Goal: Transaction & Acquisition: Download file/media

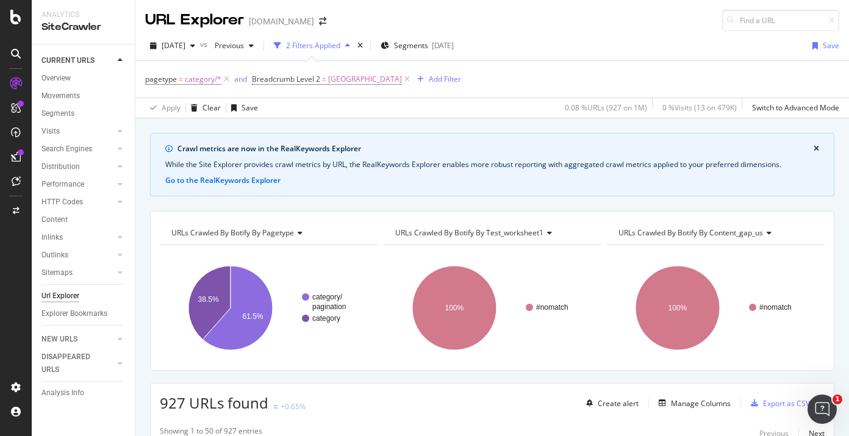
scroll to position [60, 0]
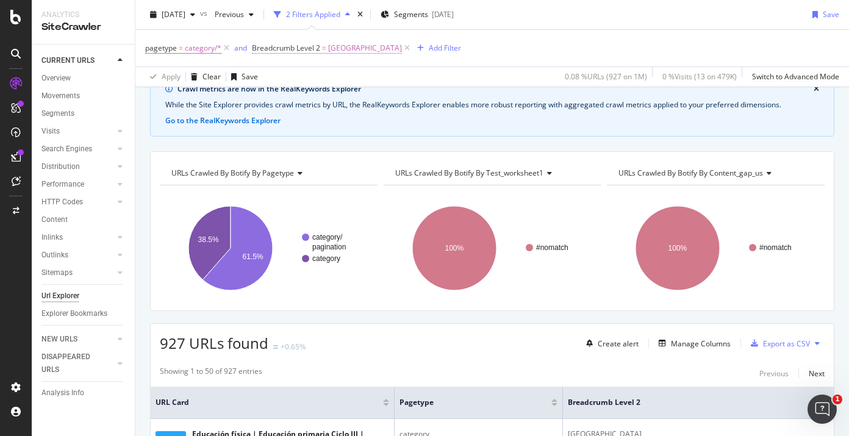
click at [334, 54] on span "Perú" at bounding box center [365, 48] width 74 height 17
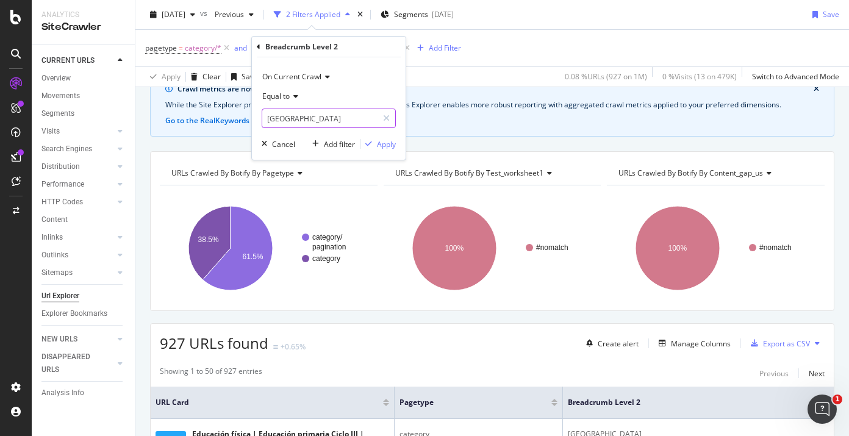
click at [285, 118] on input "Perú" at bounding box center [319, 119] width 115 height 20
paste input "Brasil"
type input "Brasil"
click at [379, 141] on div "Apply" at bounding box center [386, 144] width 19 height 10
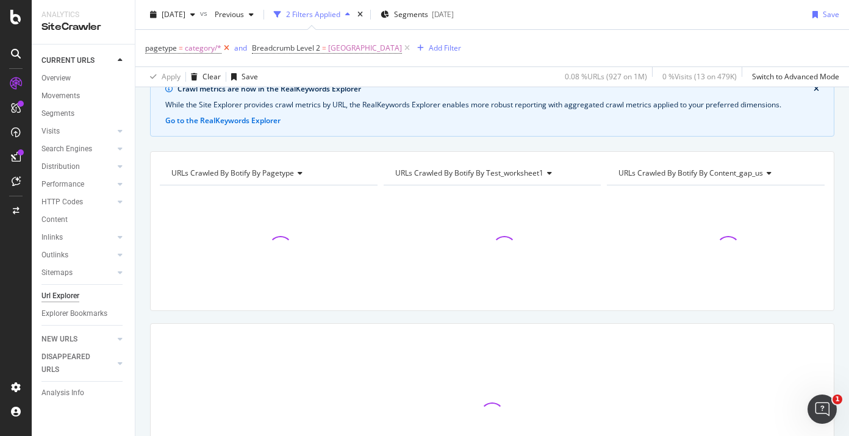
click at [226, 49] on icon at bounding box center [226, 48] width 10 height 12
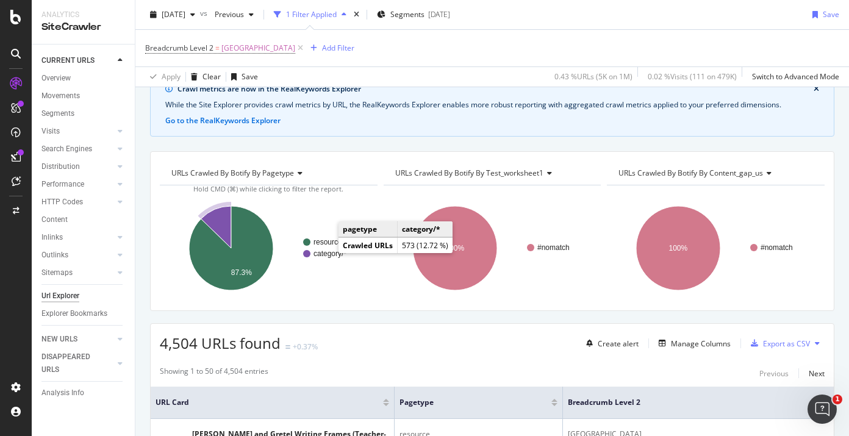
click at [323, 256] on text "category/*" at bounding box center [329, 253] width 33 height 9
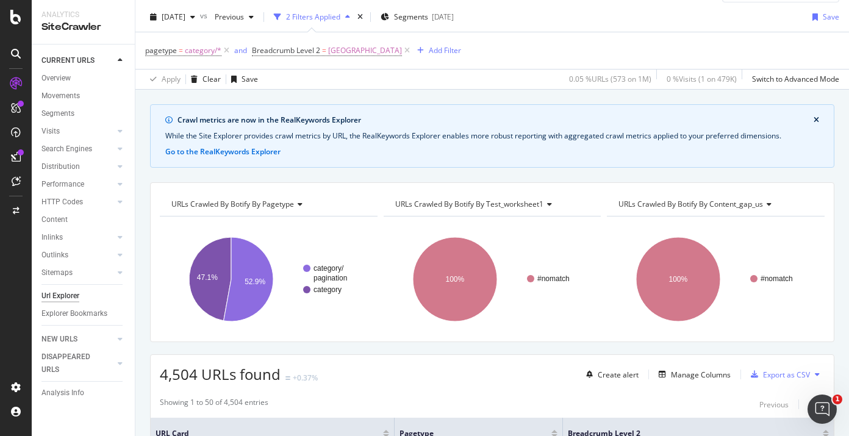
scroll to position [26, 0]
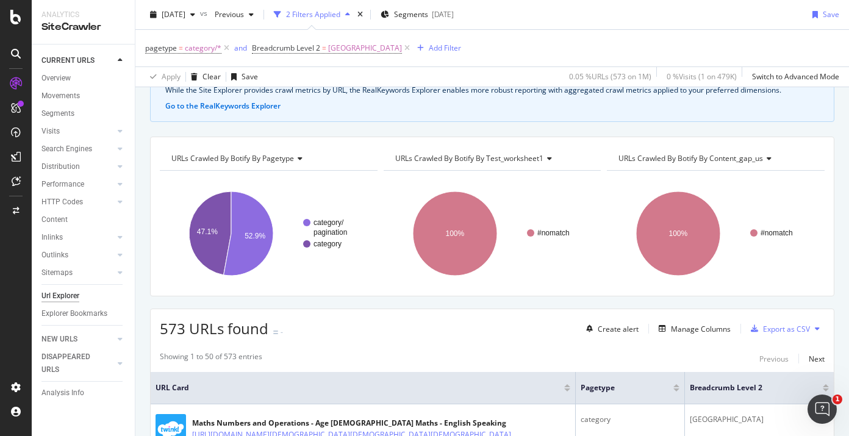
scroll to position [77, 0]
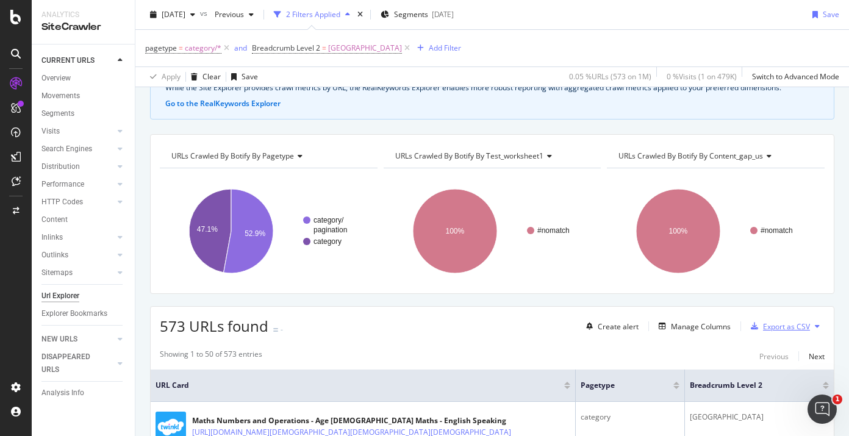
click at [780, 325] on div "Export as CSV" at bounding box center [786, 326] width 47 height 10
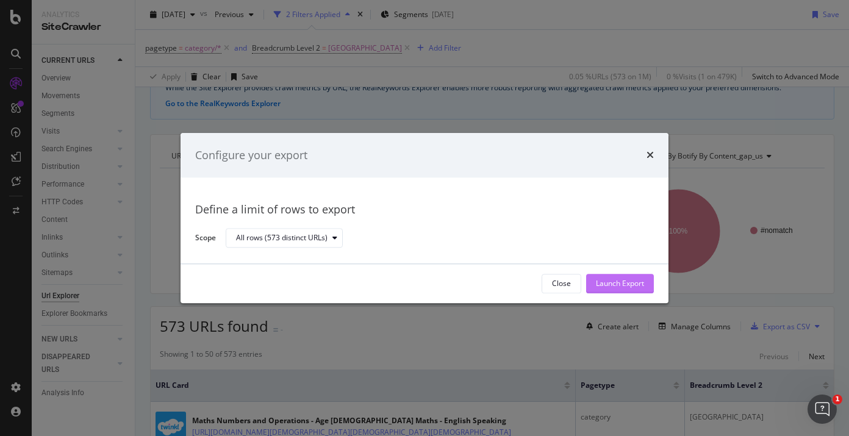
click at [633, 279] on div "Launch Export" at bounding box center [620, 284] width 48 height 10
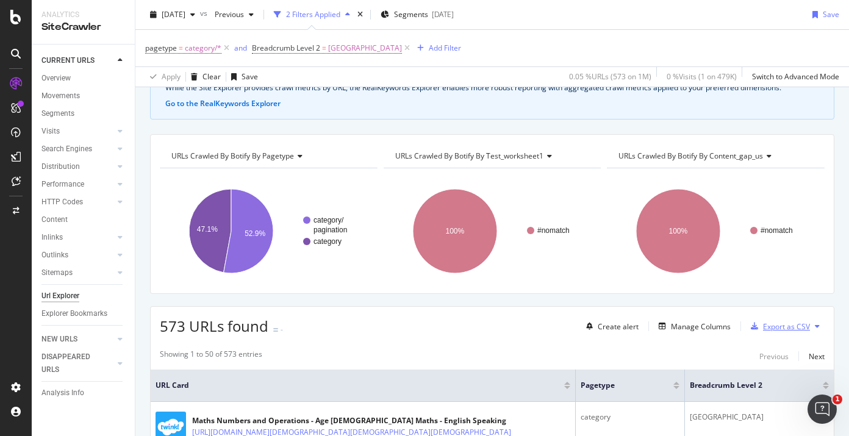
scroll to position [0, 0]
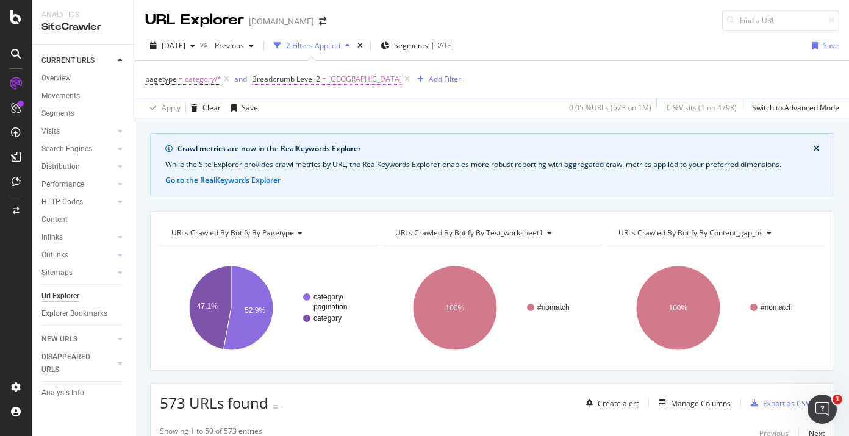
click at [331, 78] on span "Brasil" at bounding box center [365, 79] width 74 height 17
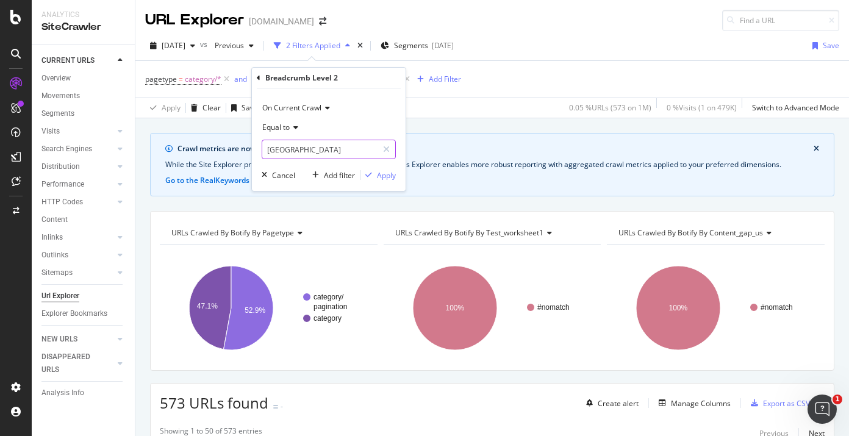
click at [285, 144] on input "Brasil" at bounding box center [319, 150] width 115 height 20
paste input "Singapore"
type input "Singapore"
click at [382, 176] on div "Apply" at bounding box center [386, 175] width 19 height 10
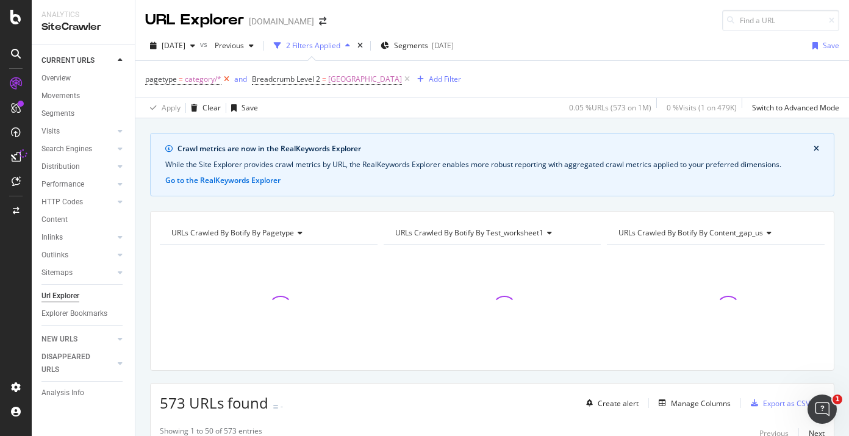
click at [227, 80] on icon at bounding box center [226, 79] width 10 height 12
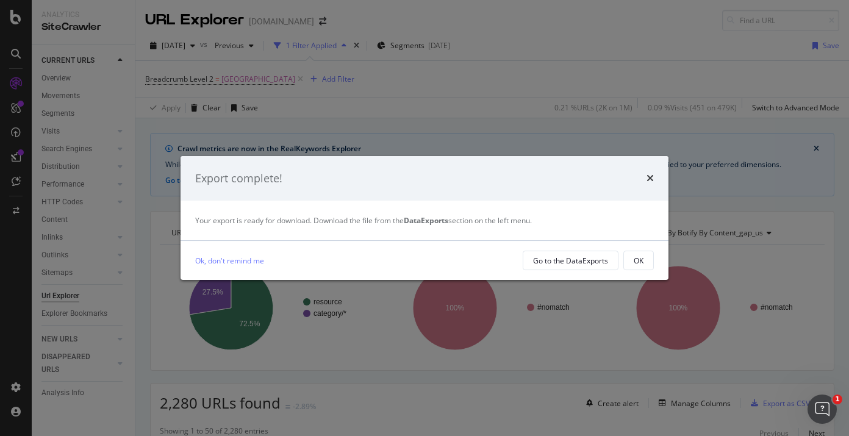
click at [645, 176] on div "Export complete!" at bounding box center [424, 179] width 458 height 16
click at [651, 179] on icon "times" at bounding box center [649, 178] width 7 height 10
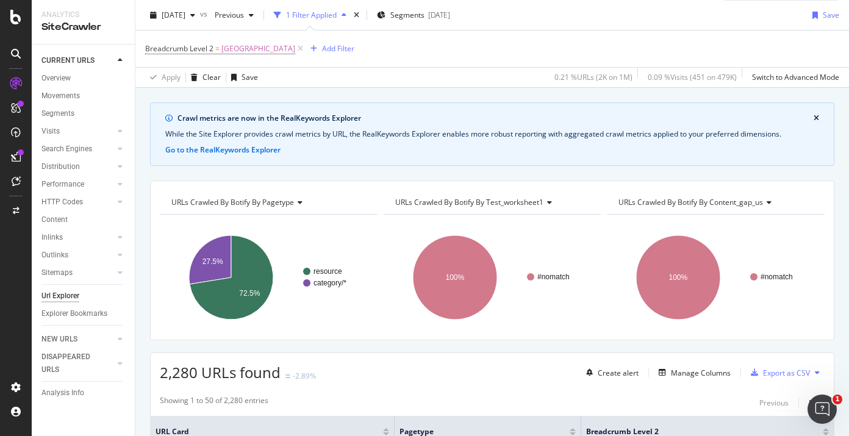
scroll to position [34, 0]
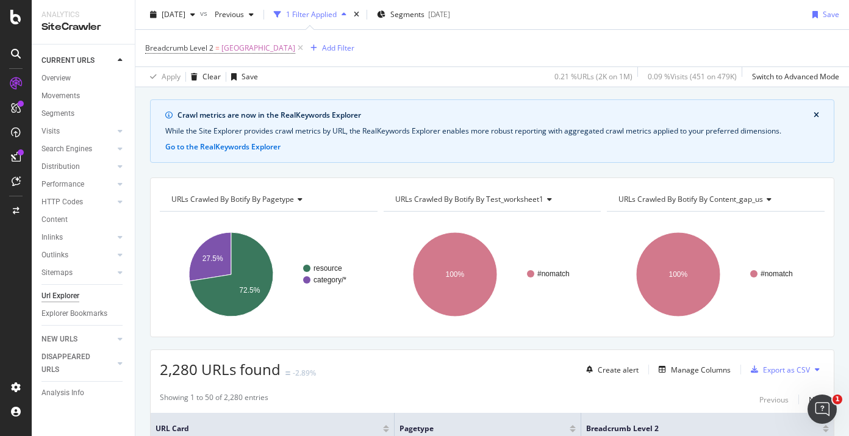
click at [331, 280] on text "category/*" at bounding box center [329, 280] width 33 height 9
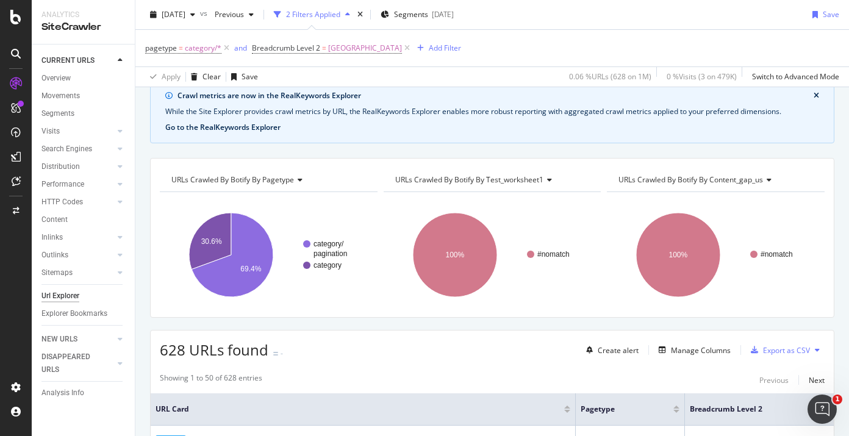
scroll to position [154, 0]
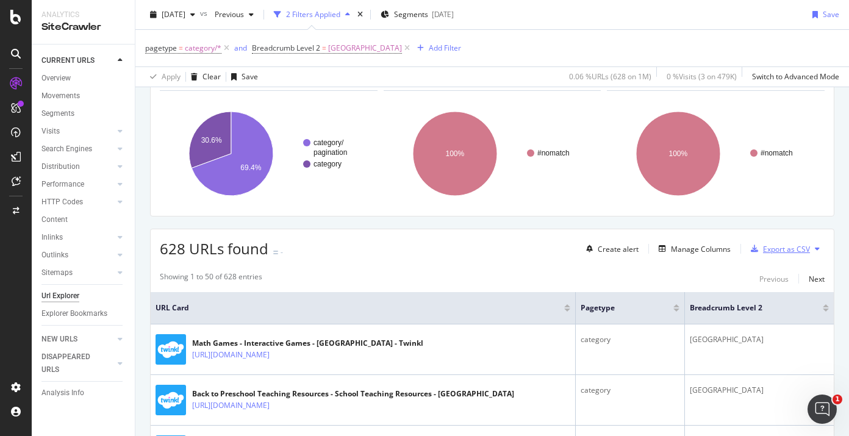
click at [773, 249] on div "Export as CSV" at bounding box center [786, 249] width 47 height 10
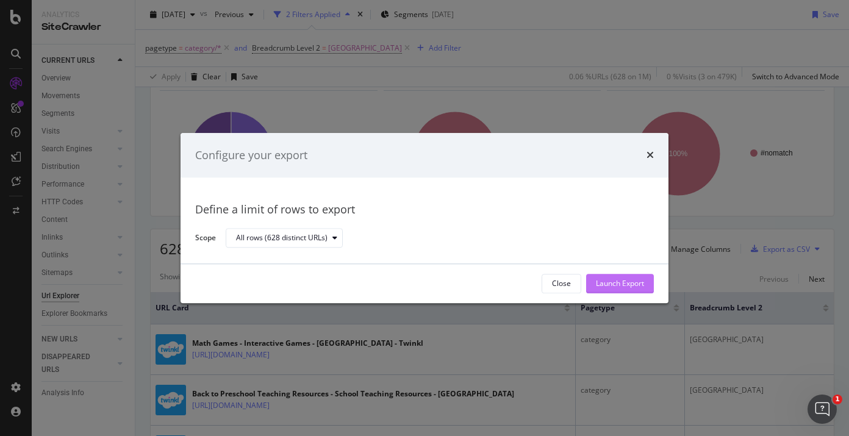
click at [620, 282] on div "Launch Export" at bounding box center [620, 284] width 48 height 10
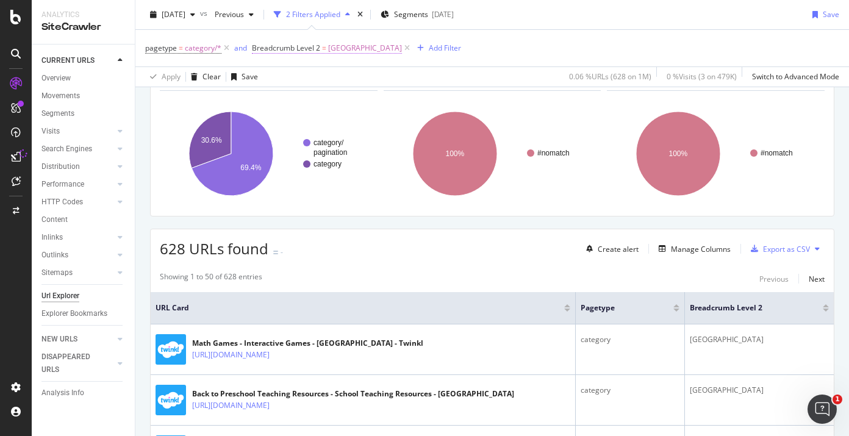
click at [333, 49] on span "Singapore" at bounding box center [365, 48] width 74 height 17
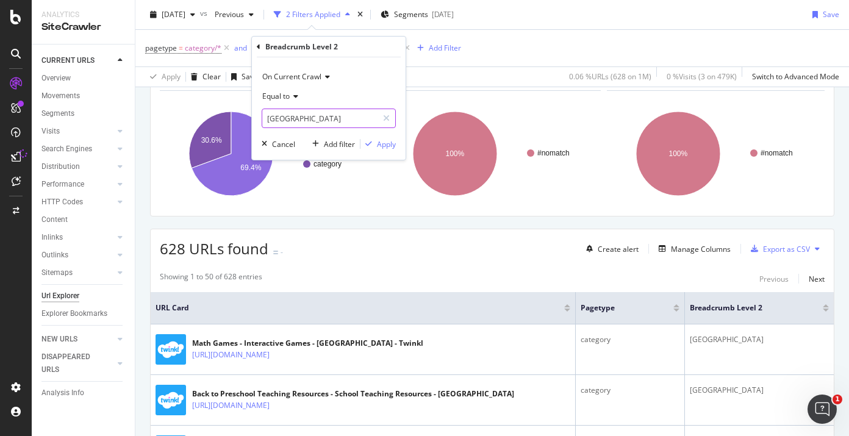
click at [295, 122] on input "Singapore" at bounding box center [319, 119] width 115 height 20
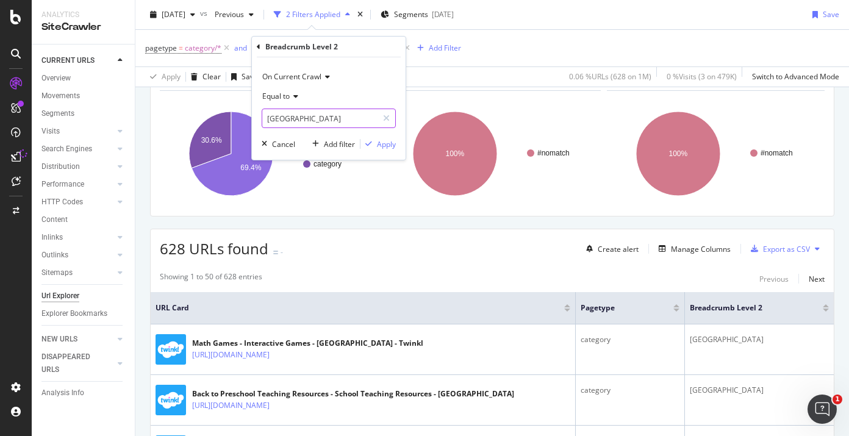
paste input "Nigeria"
type input "Nigeria"
click at [398, 146] on div "On Current Crawl Equal to Nigeria Cancel Add filter Apply" at bounding box center [329, 108] width 154 height 102
click at [393, 146] on div "Apply" at bounding box center [386, 144] width 19 height 10
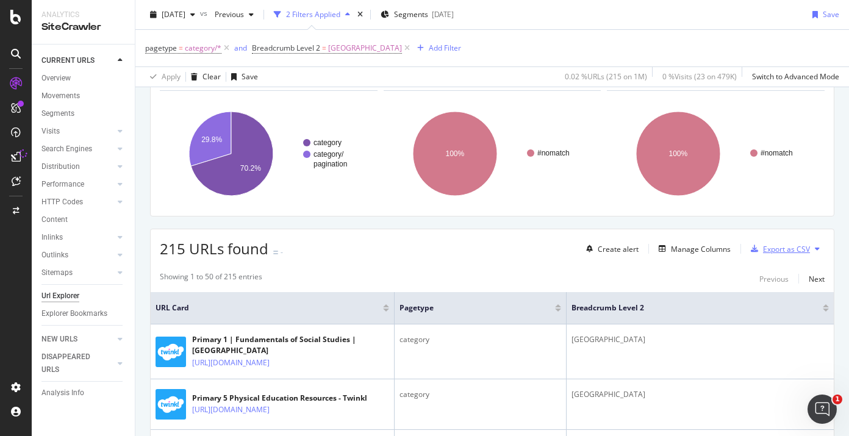
click at [782, 248] on div "Export as CSV" at bounding box center [786, 249] width 47 height 10
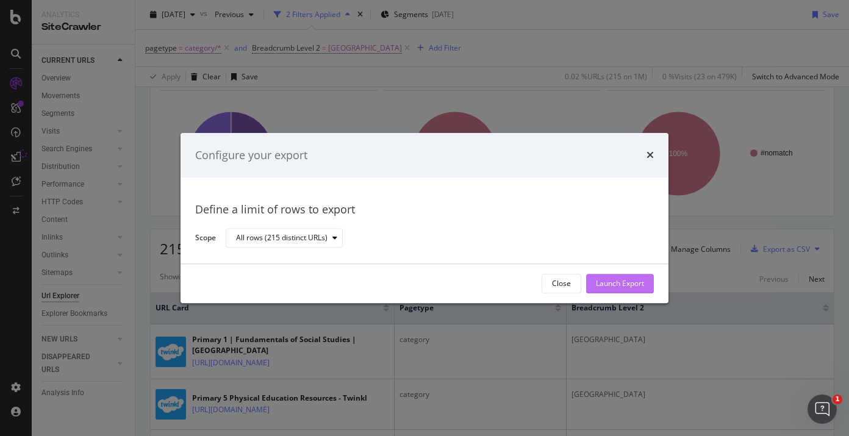
click at [623, 281] on div "Launch Export" at bounding box center [620, 284] width 48 height 10
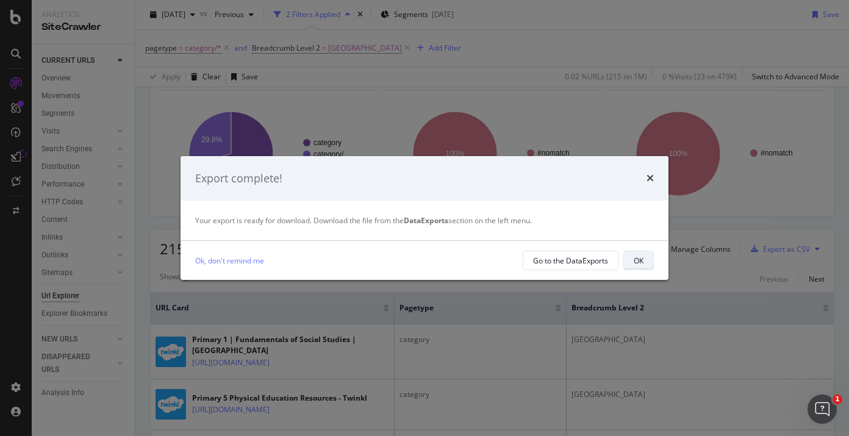
click at [632, 263] on button "OK" at bounding box center [638, 261] width 30 height 20
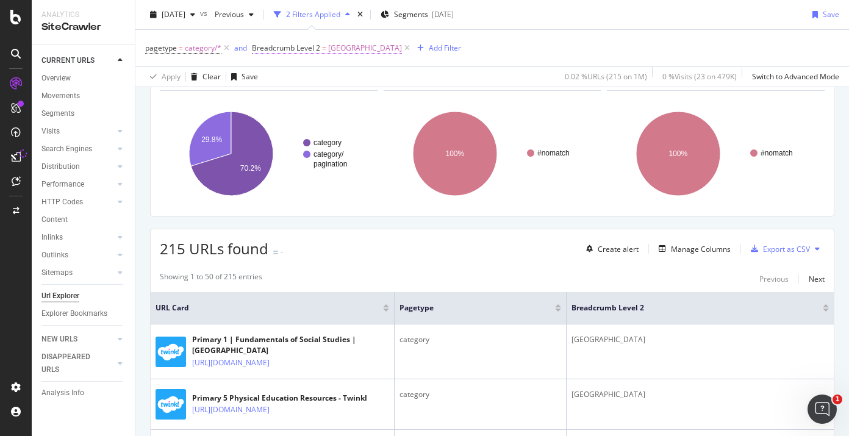
click at [311, 52] on span "Breadcrumb Level 2" at bounding box center [286, 48] width 68 height 10
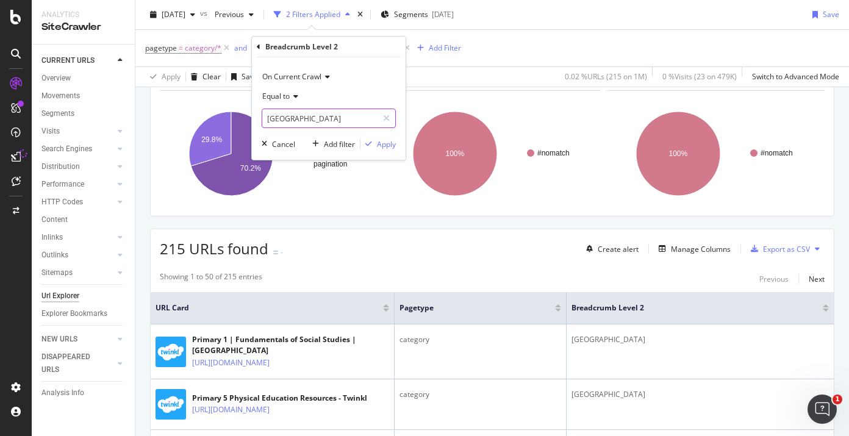
click at [291, 121] on input "Nigeria" at bounding box center [319, 119] width 115 height 20
paste input "Keny"
type input "Kenya"
click at [388, 146] on div "Apply" at bounding box center [386, 144] width 19 height 10
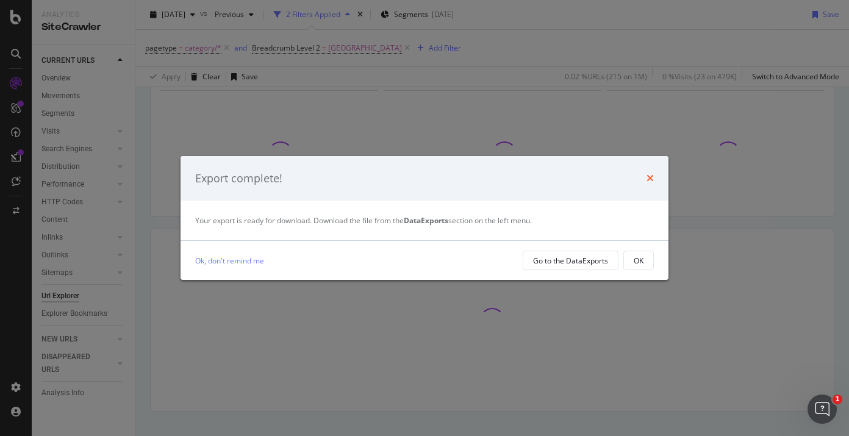
click at [650, 182] on icon "times" at bounding box center [649, 178] width 7 height 10
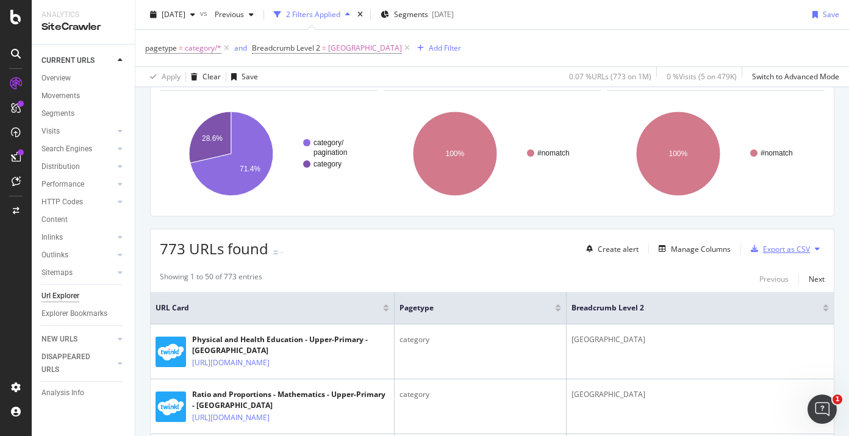
click at [783, 254] on div "Export as CSV" at bounding box center [778, 249] width 64 height 18
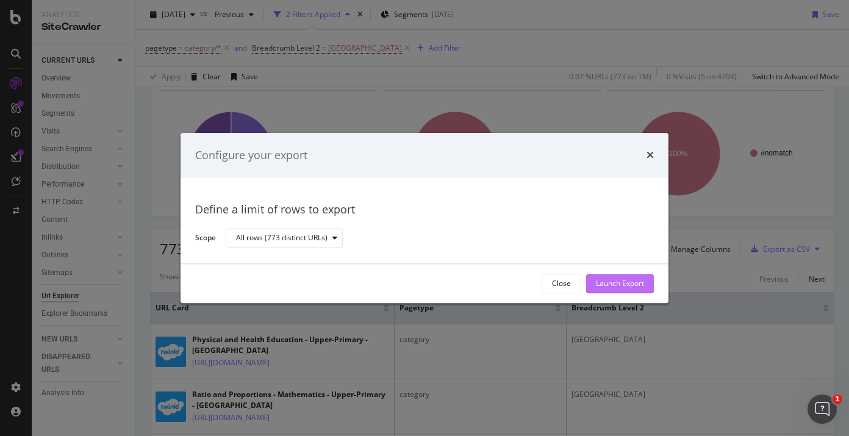
click at [621, 283] on div "Launch Export" at bounding box center [620, 284] width 48 height 10
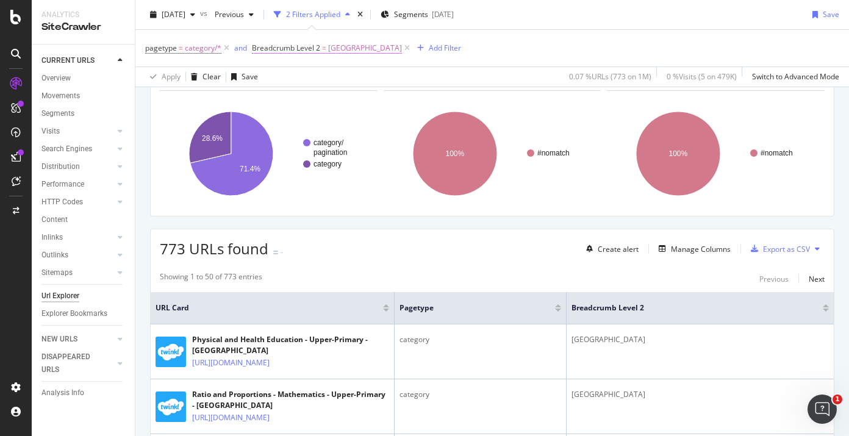
click at [319, 51] on span "Breadcrumb Level 2 = Kenya" at bounding box center [327, 48] width 150 height 11
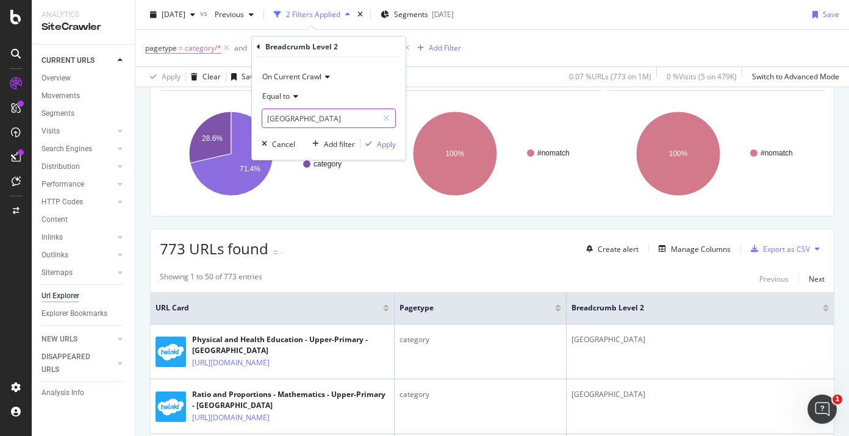
click at [310, 114] on input "Kenya" at bounding box center [319, 119] width 115 height 20
paste input "Pakistan"
type input "Pakistan"
click at [382, 150] on div "Add filter Apply" at bounding box center [351, 144] width 88 height 12
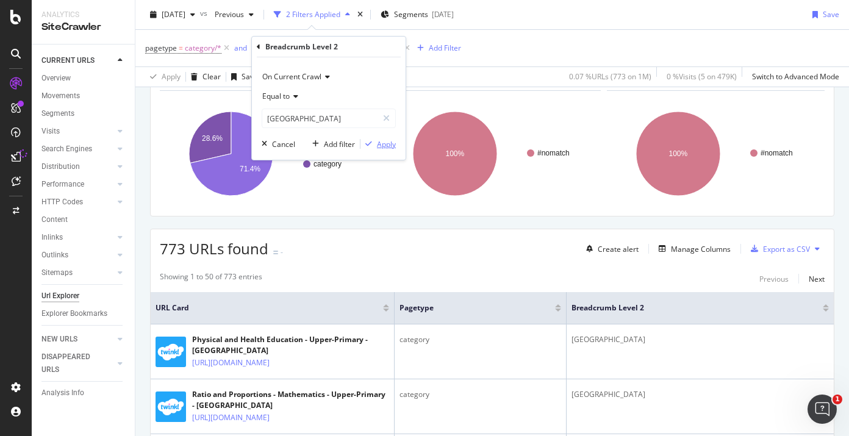
click at [382, 146] on div "Apply" at bounding box center [386, 144] width 19 height 10
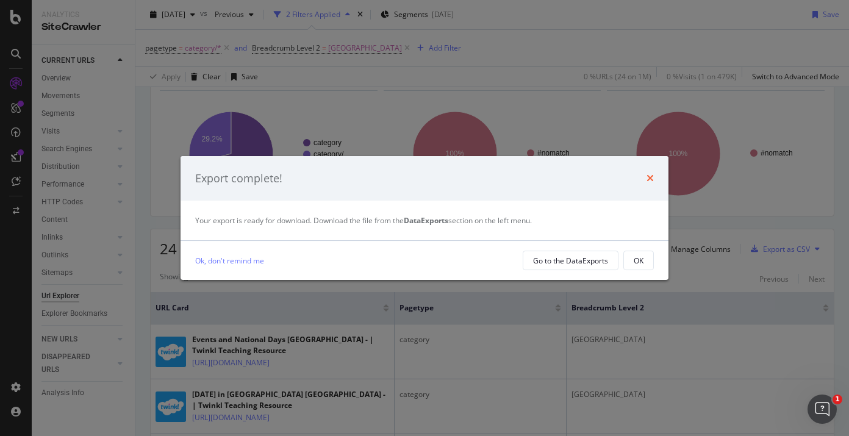
click at [646, 181] on icon "times" at bounding box center [649, 178] width 7 height 10
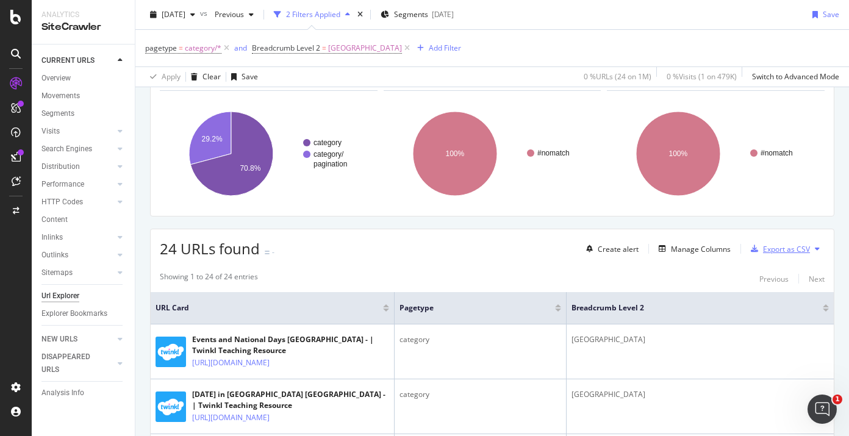
click at [777, 249] on div "Export as CSV" at bounding box center [786, 249] width 47 height 10
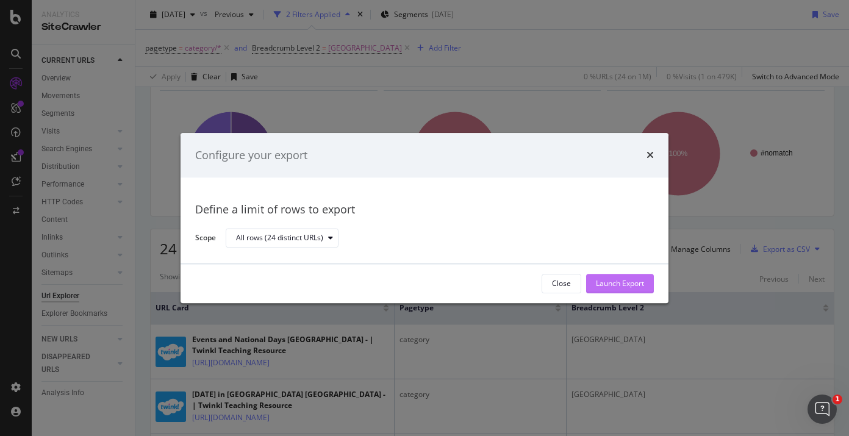
click at [598, 279] on div "Launch Export" at bounding box center [620, 284] width 48 height 10
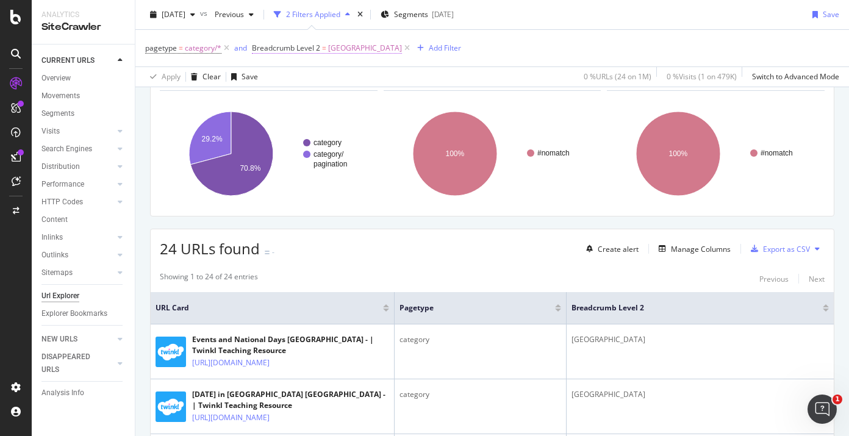
click at [315, 52] on span "Breadcrumb Level 2" at bounding box center [286, 48] width 68 height 10
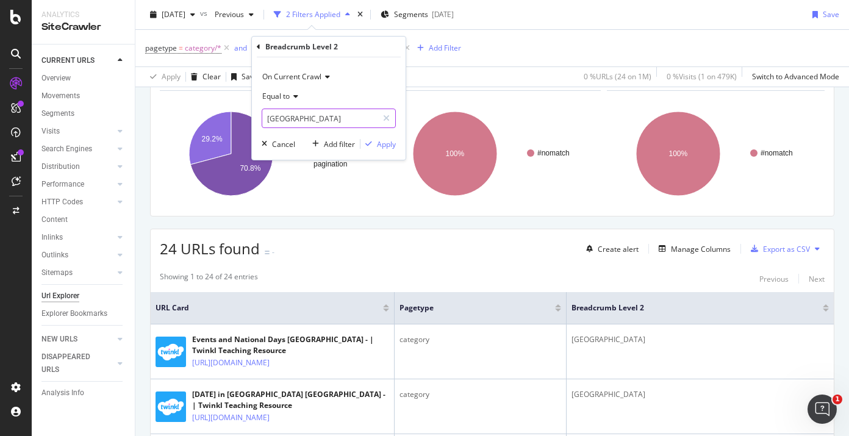
click at [301, 118] on input "Pakistan" at bounding box center [319, 119] width 115 height 20
paste input "Colombia"
type input "Colombia"
click at [379, 143] on div "Apply" at bounding box center [386, 144] width 19 height 10
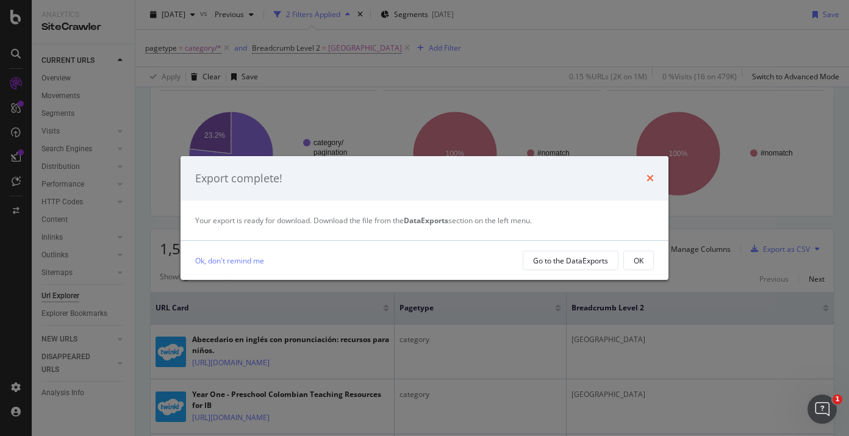
click at [649, 173] on icon "times" at bounding box center [649, 178] width 7 height 10
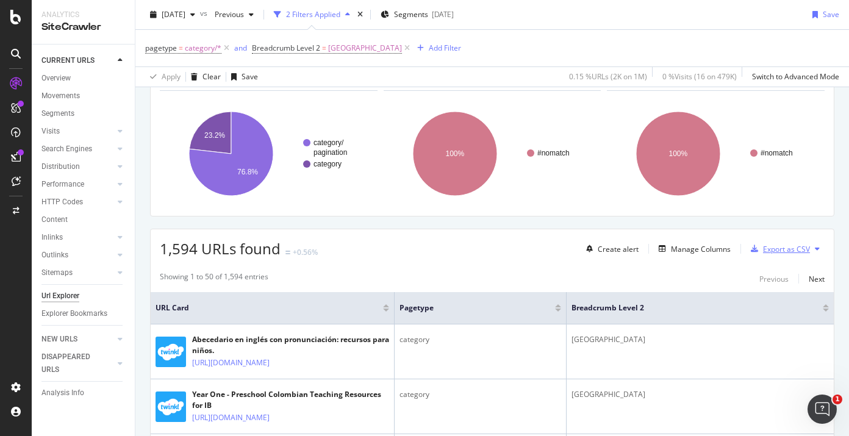
click at [771, 255] on div "Export as CSV" at bounding box center [778, 249] width 64 height 18
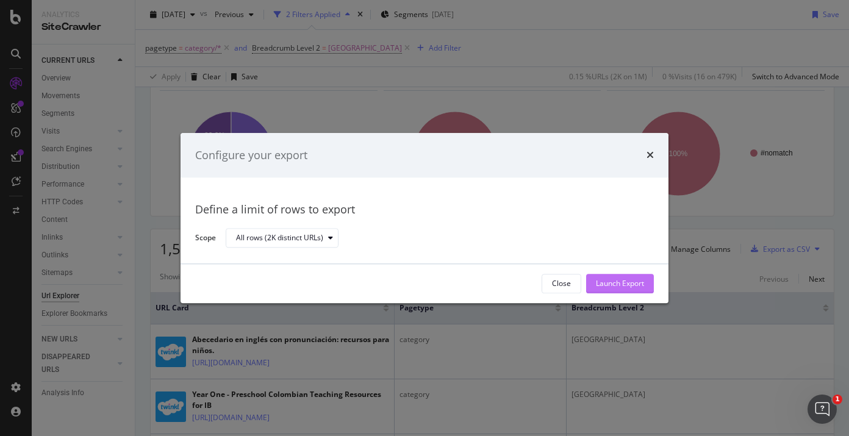
click at [644, 282] on button "Launch Export" at bounding box center [620, 284] width 68 height 20
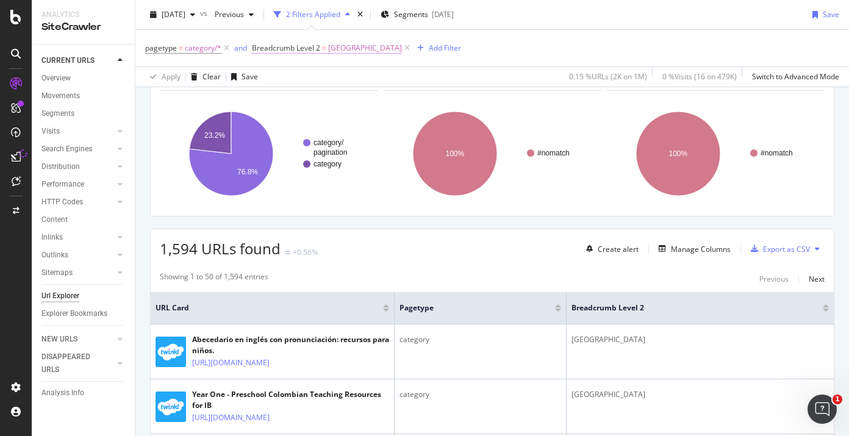
click at [335, 53] on span "Colombia" at bounding box center [365, 48] width 74 height 17
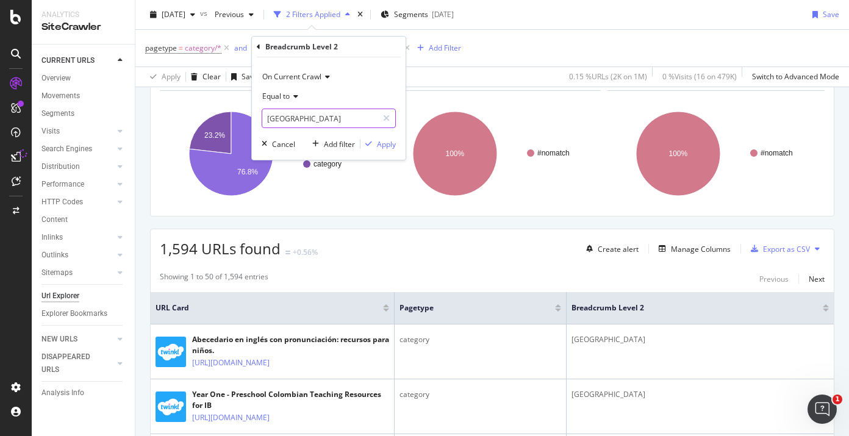
click at [296, 115] on input "Colombia" at bounding box center [319, 119] width 115 height 20
paste input "Polsk"
type input "Polska"
click at [375, 148] on div "Apply" at bounding box center [377, 143] width 35 height 11
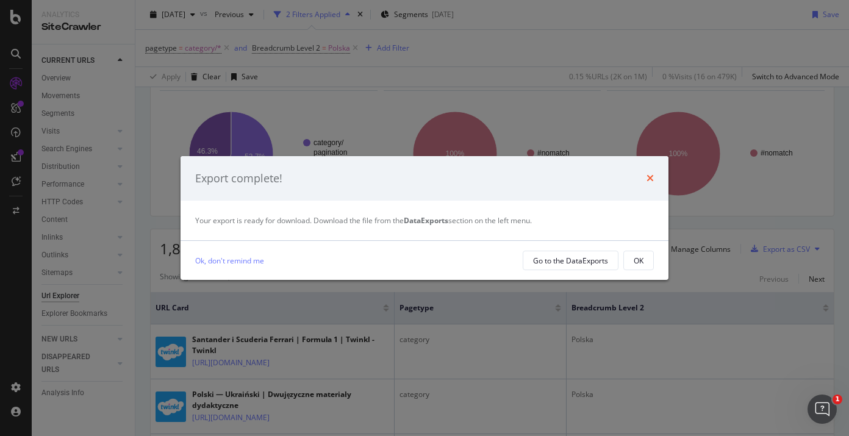
click at [651, 180] on icon "times" at bounding box center [649, 178] width 7 height 10
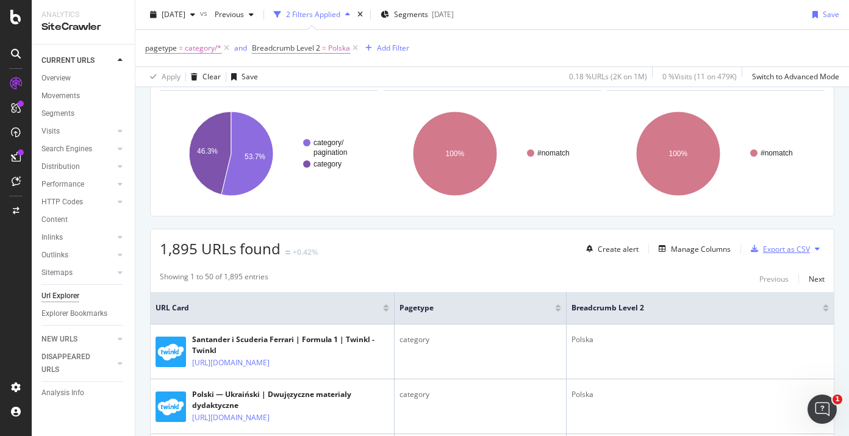
click at [772, 253] on div "Export as CSV" at bounding box center [786, 249] width 47 height 10
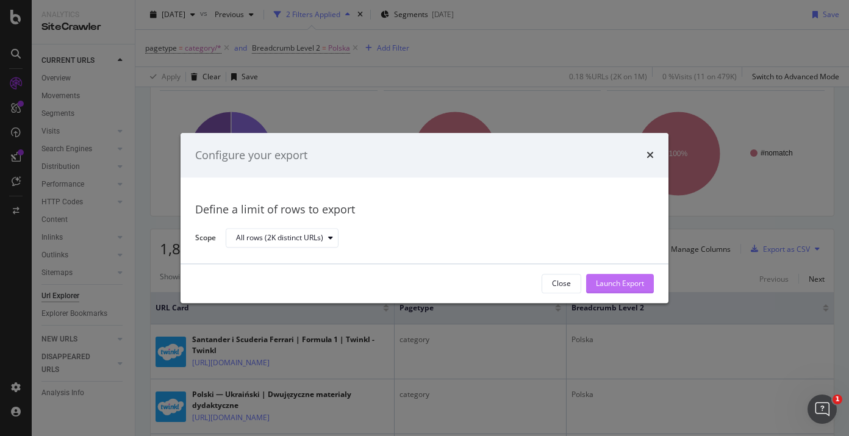
click at [630, 282] on div "Launch Export" at bounding box center [620, 284] width 48 height 10
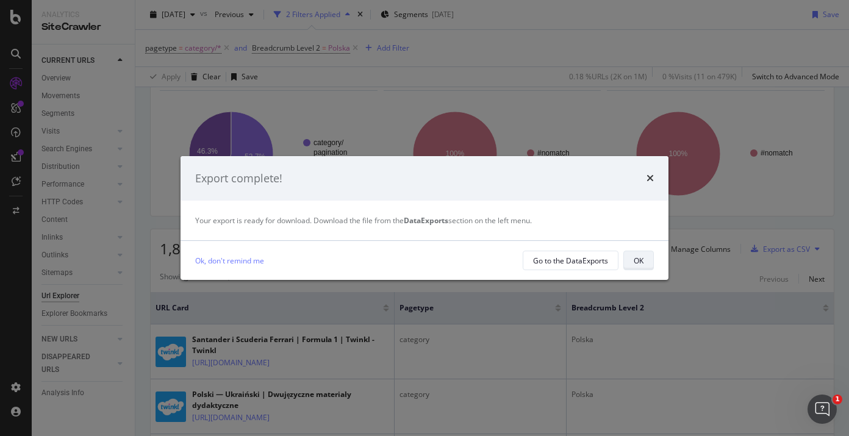
click at [633, 257] on div "OK" at bounding box center [638, 260] width 10 height 10
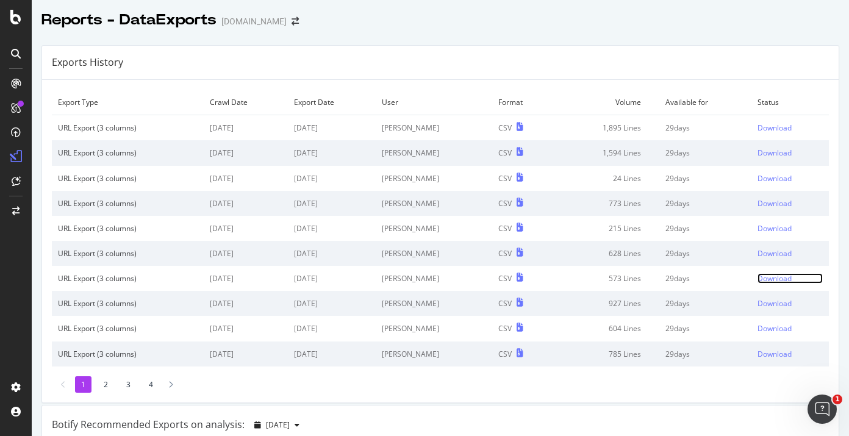
click at [772, 278] on div "Download" at bounding box center [774, 278] width 34 height 10
click at [782, 254] on div "Download" at bounding box center [774, 253] width 34 height 10
click at [772, 229] on div "Download" at bounding box center [774, 228] width 34 height 10
click at [772, 203] on div "Download" at bounding box center [774, 203] width 34 height 10
click at [773, 181] on div "Download" at bounding box center [774, 178] width 34 height 10
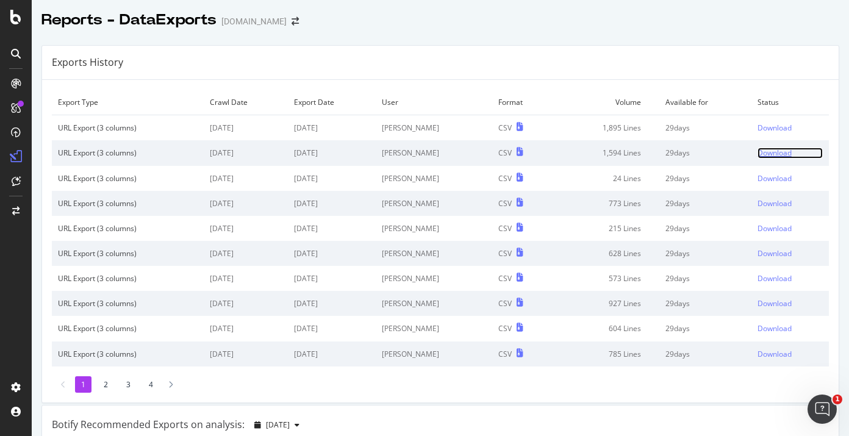
click at [774, 154] on div "Download" at bounding box center [774, 153] width 34 height 10
click at [773, 131] on div "Download" at bounding box center [774, 128] width 34 height 10
